Goal: Information Seeking & Learning: Find specific fact

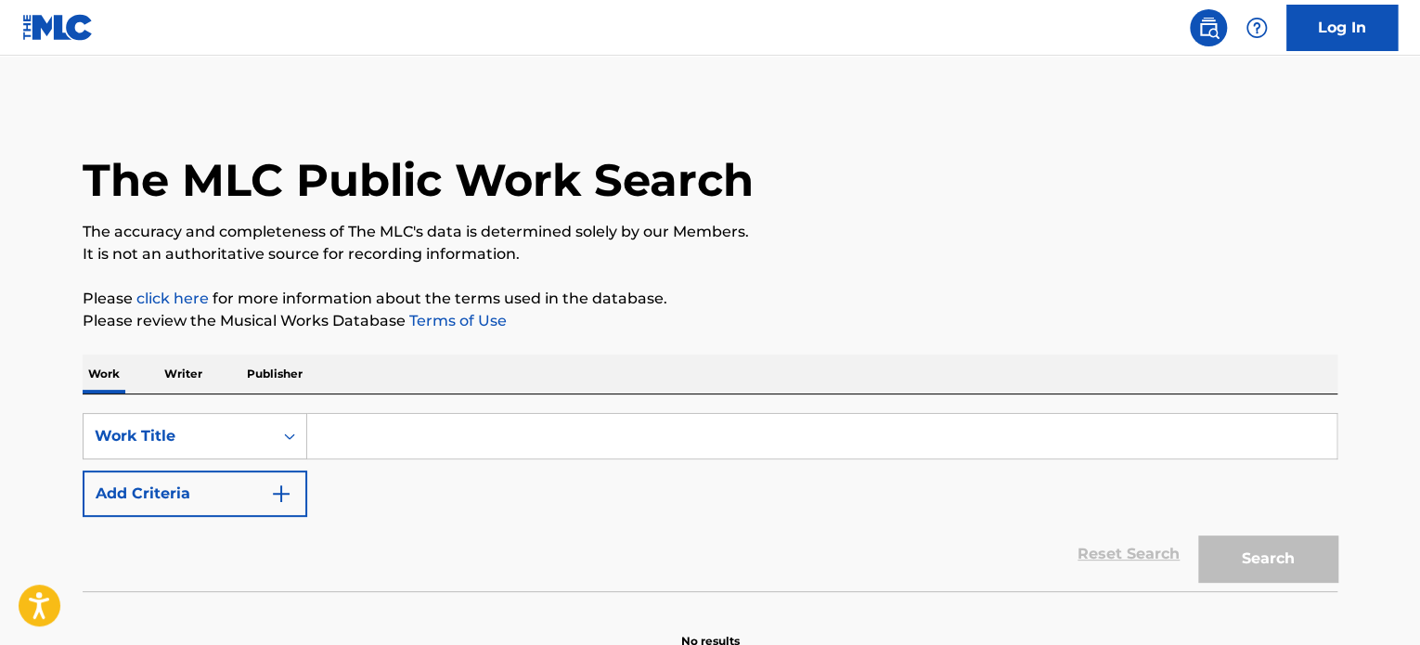
click at [225, 502] on button "Add Criteria" at bounding box center [195, 494] width 225 height 46
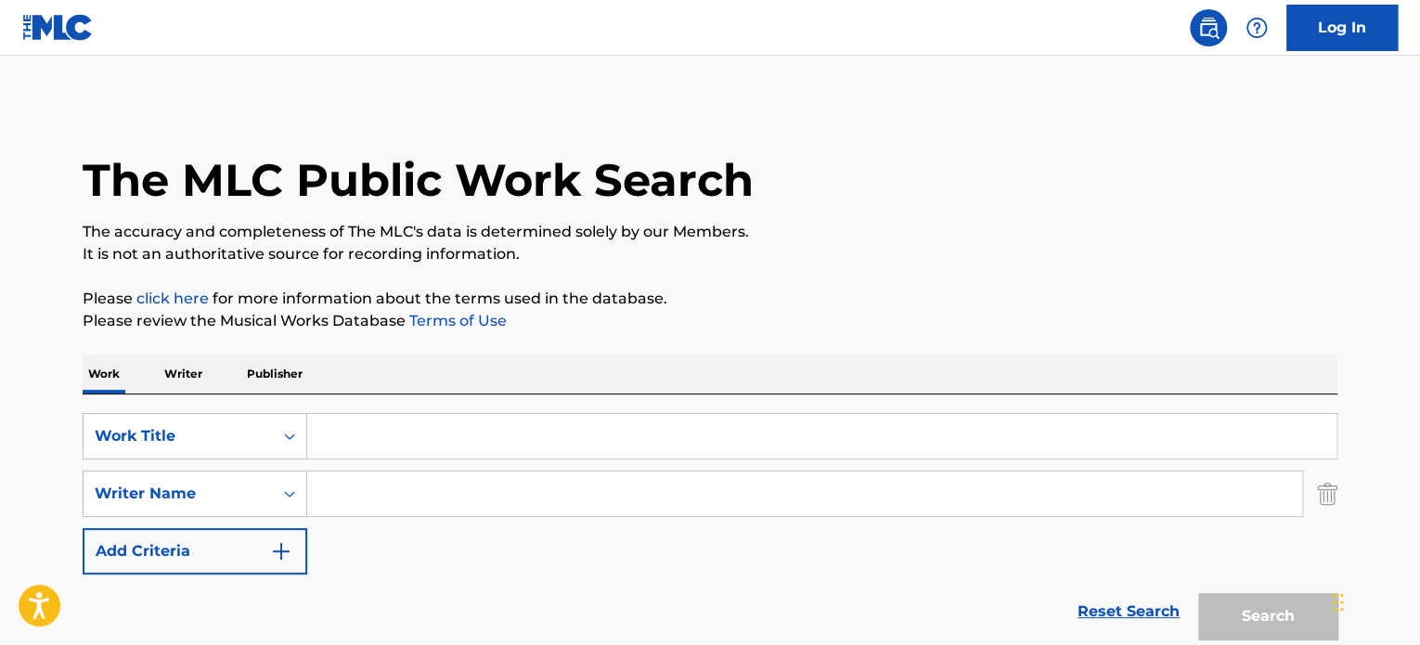
click at [490, 478] on input "Search Form" at bounding box center [804, 493] width 995 height 45
paste input "[PERSON_NAME]"
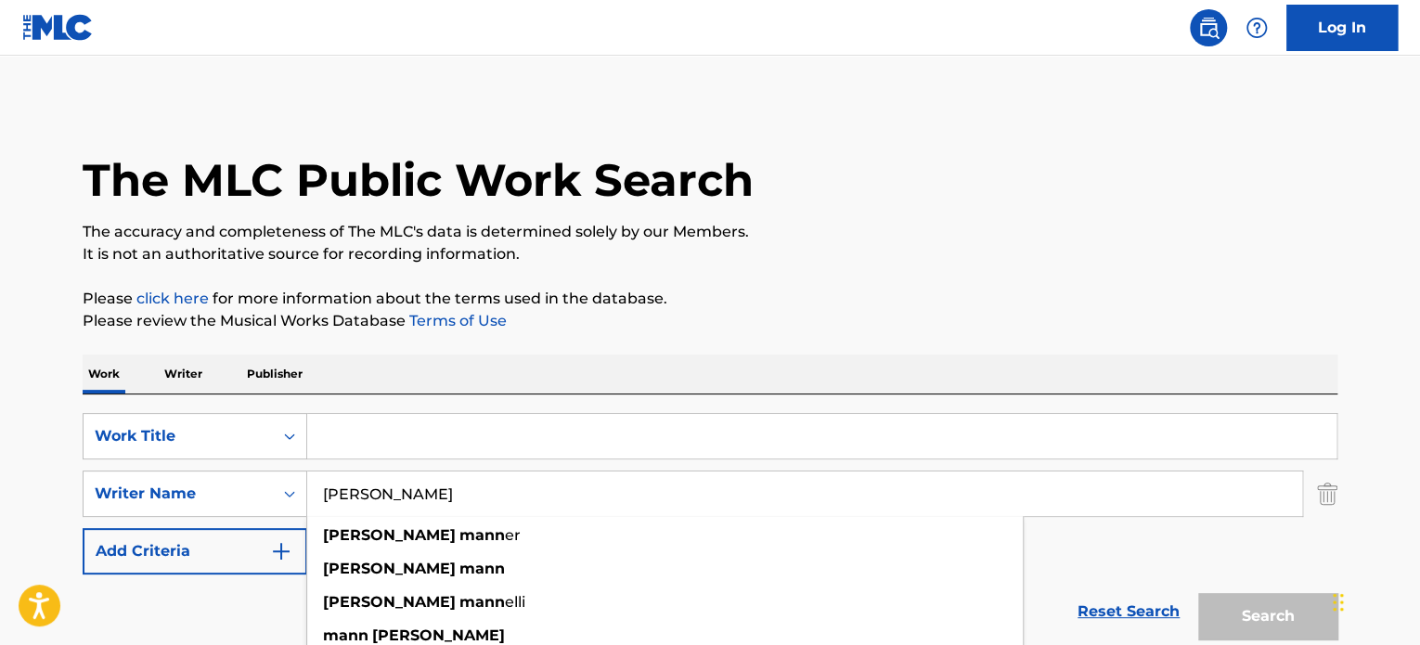
click at [442, 430] on input "Search Form" at bounding box center [821, 436] width 1029 height 45
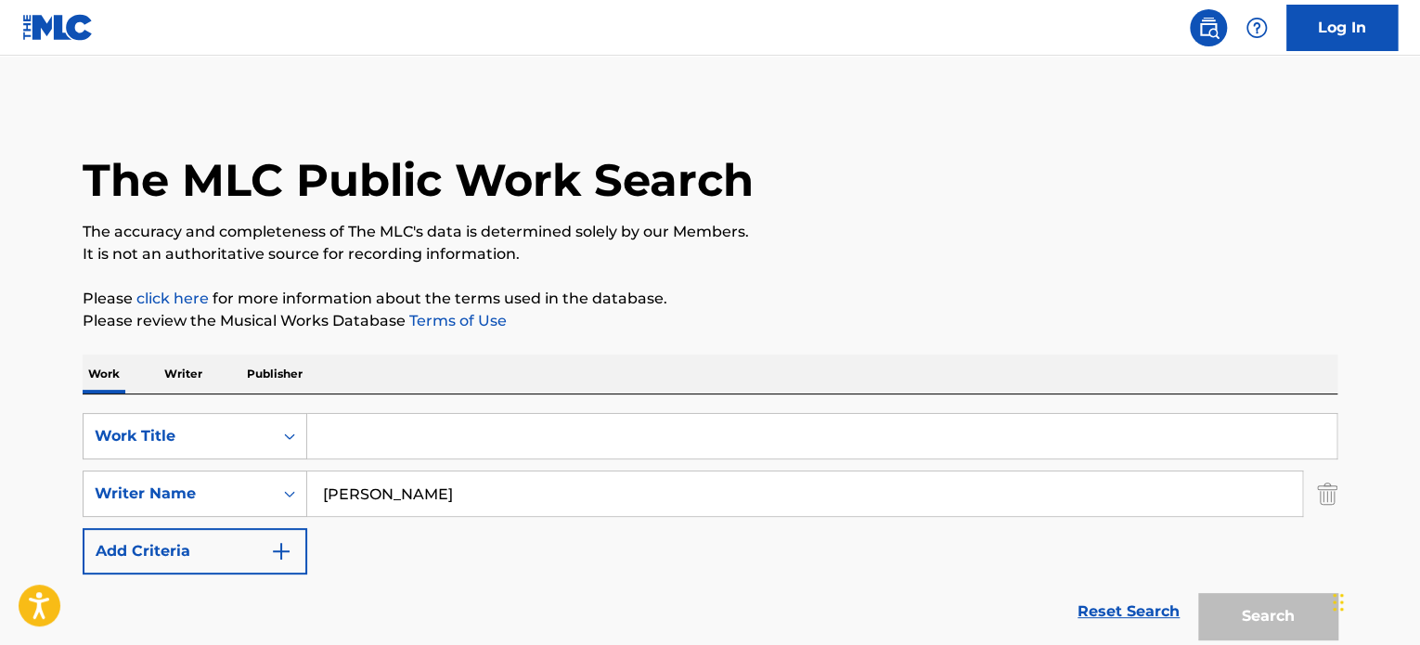
click at [356, 484] on input "[PERSON_NAME]" at bounding box center [804, 493] width 995 height 45
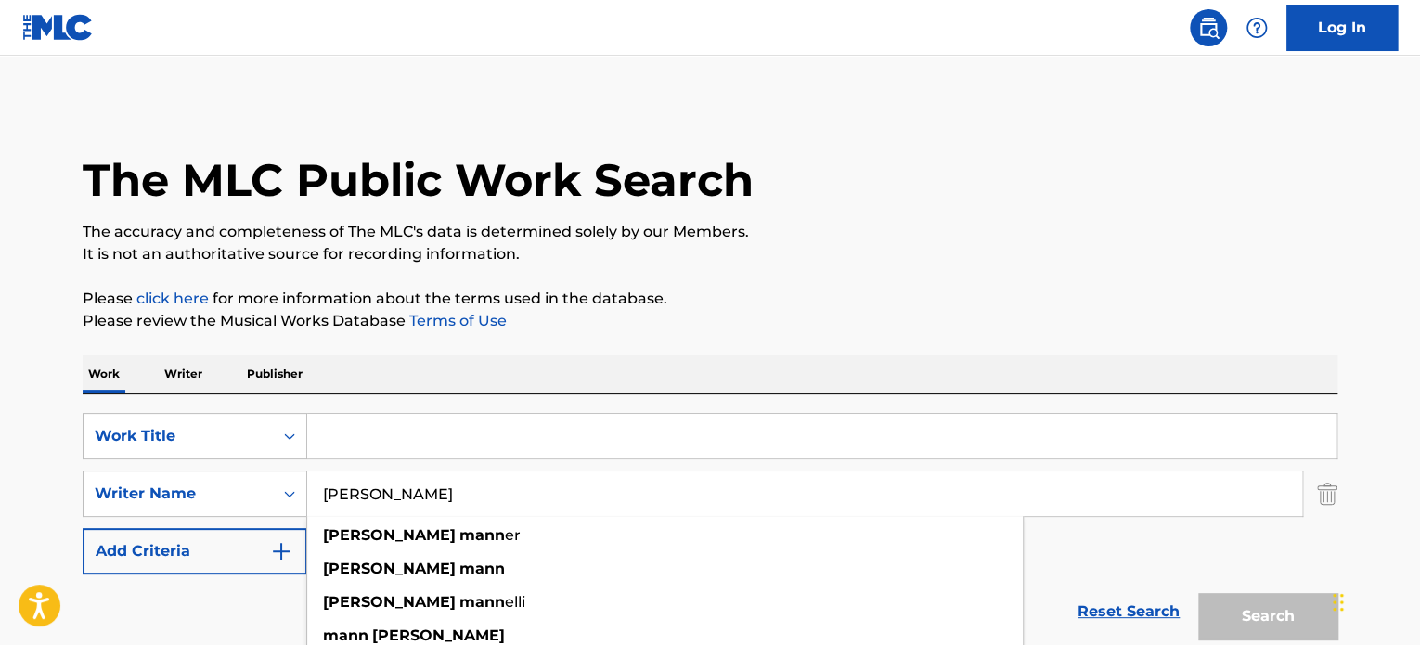
type input "[PERSON_NAME]"
click at [334, 445] on input "Search Form" at bounding box center [821, 436] width 1029 height 45
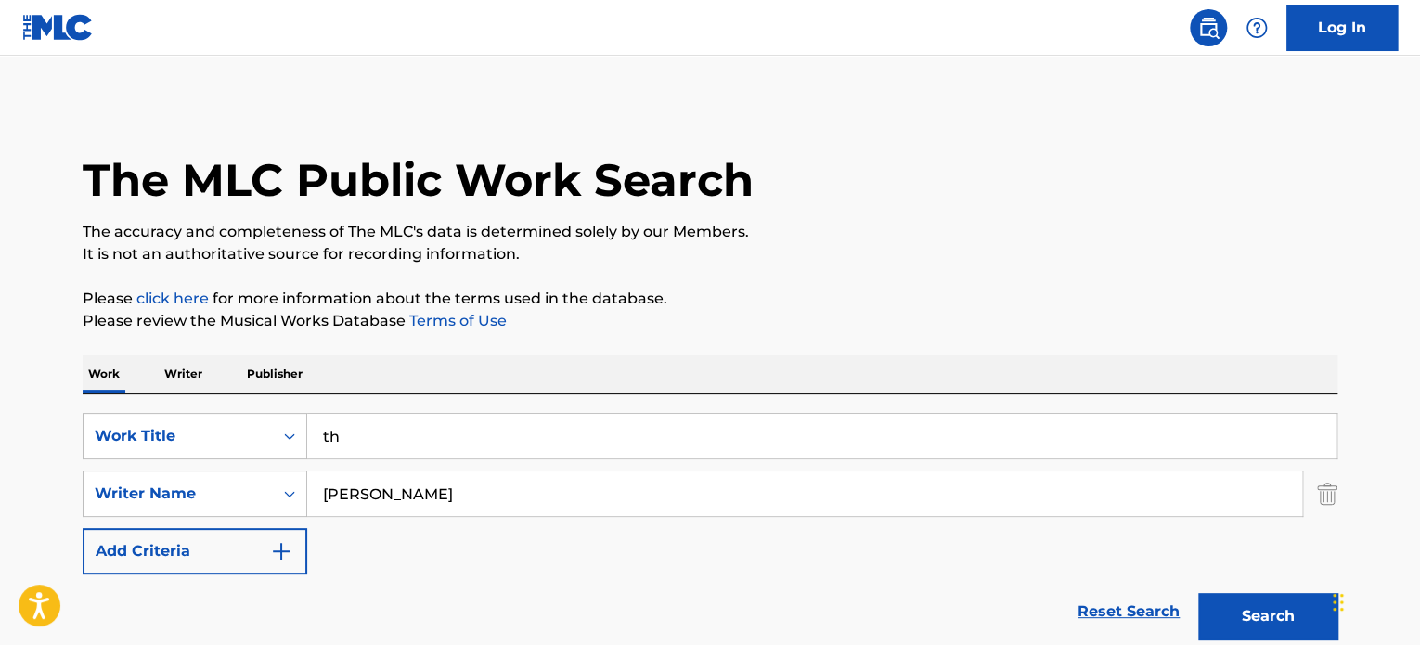
type input "t"
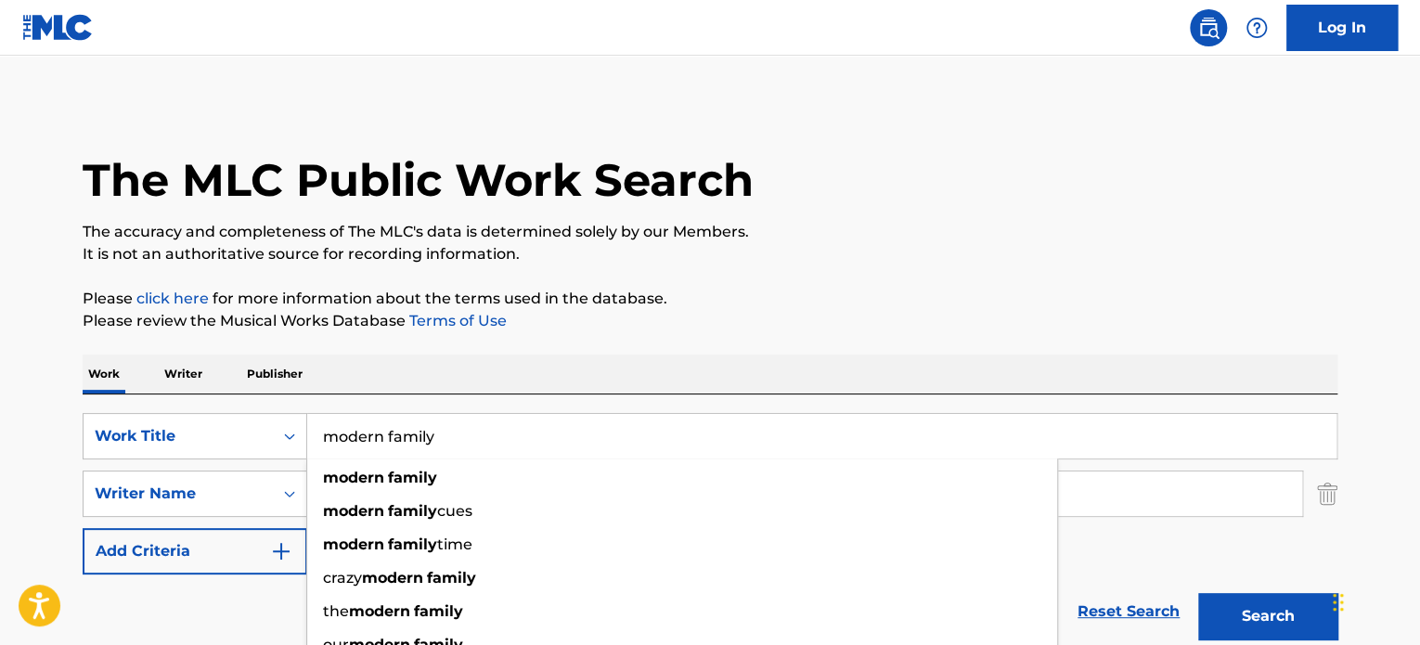
type input "modern family"
click at [1198, 593] on button "Search" at bounding box center [1267, 616] width 139 height 46
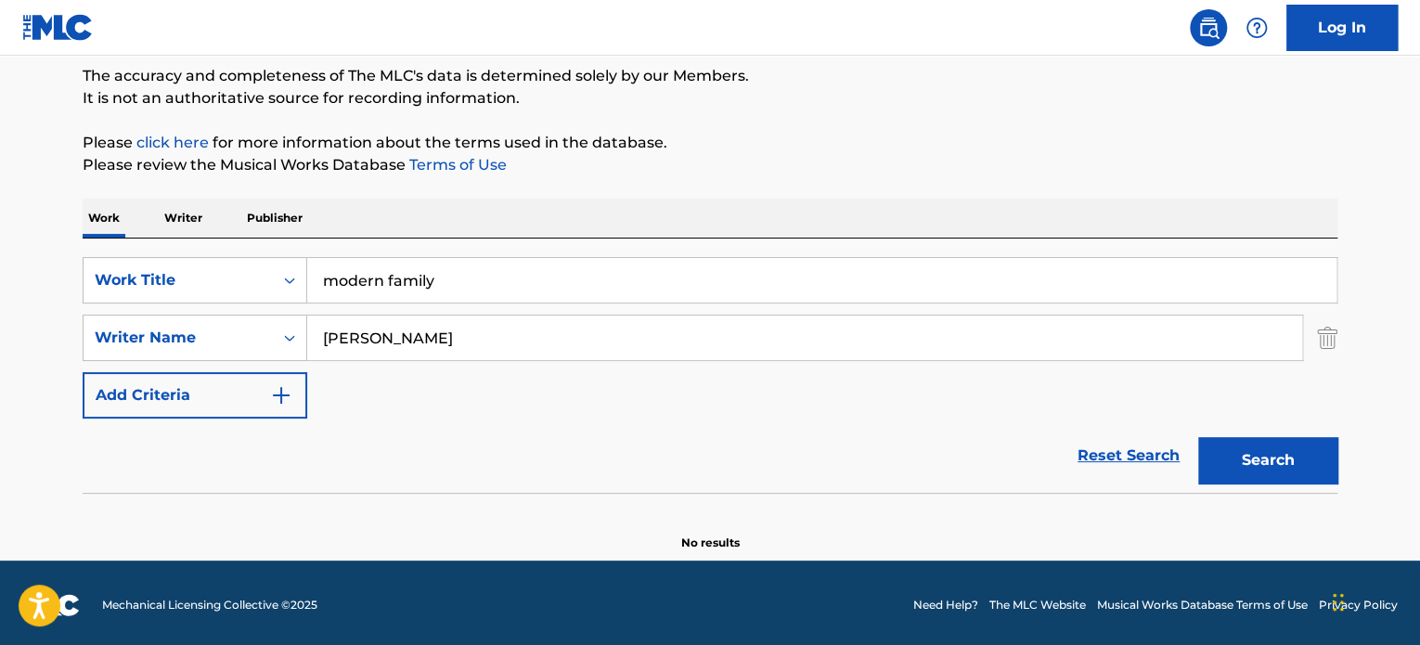
scroll to position [160, 0]
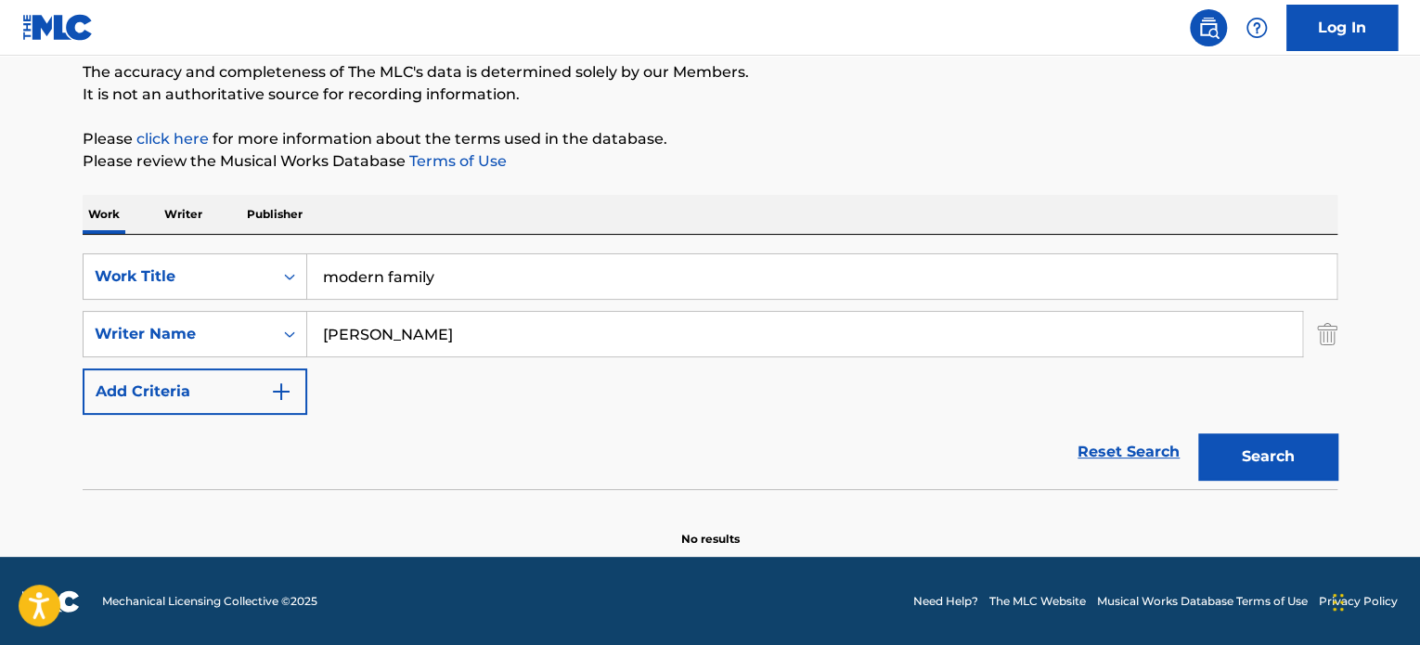
click at [1296, 452] on button "Search" at bounding box center [1267, 456] width 139 height 46
click at [413, 334] on input "[PERSON_NAME]" at bounding box center [804, 334] width 995 height 45
click at [1227, 457] on button "Search" at bounding box center [1267, 456] width 139 height 46
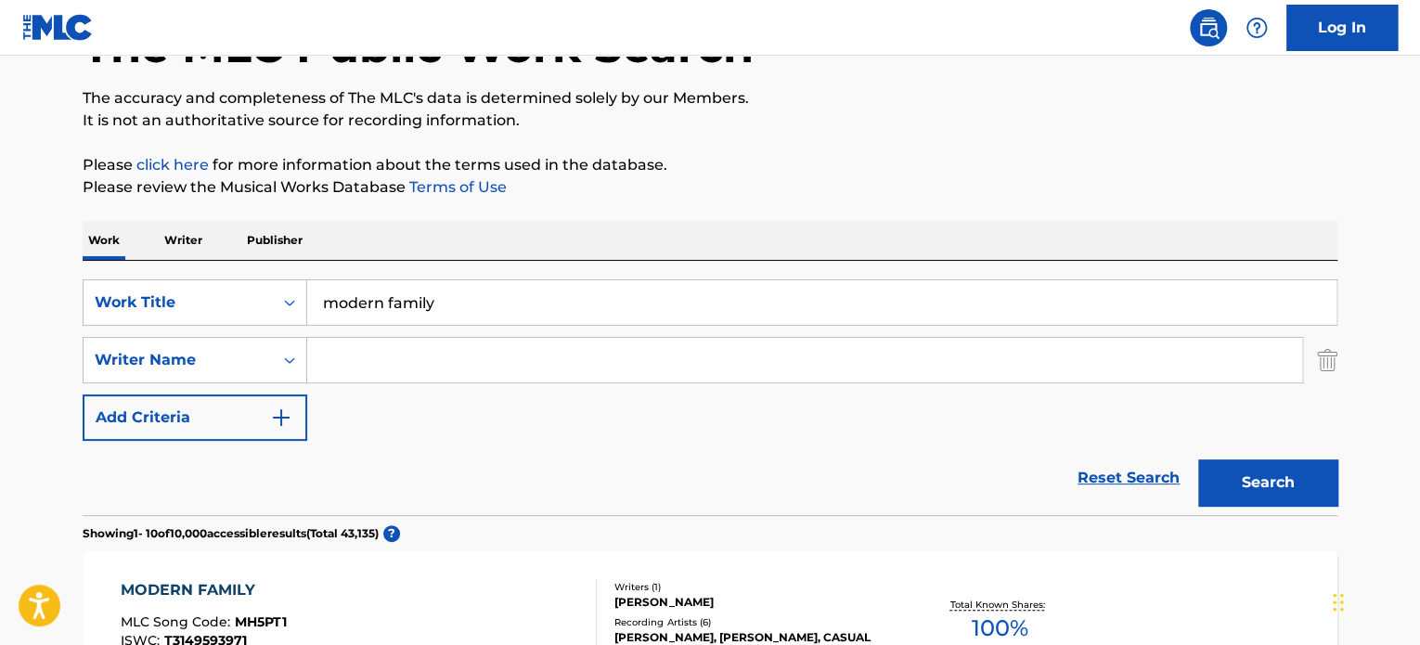
scroll to position [106, 0]
